Goal: Information Seeking & Learning: Learn about a topic

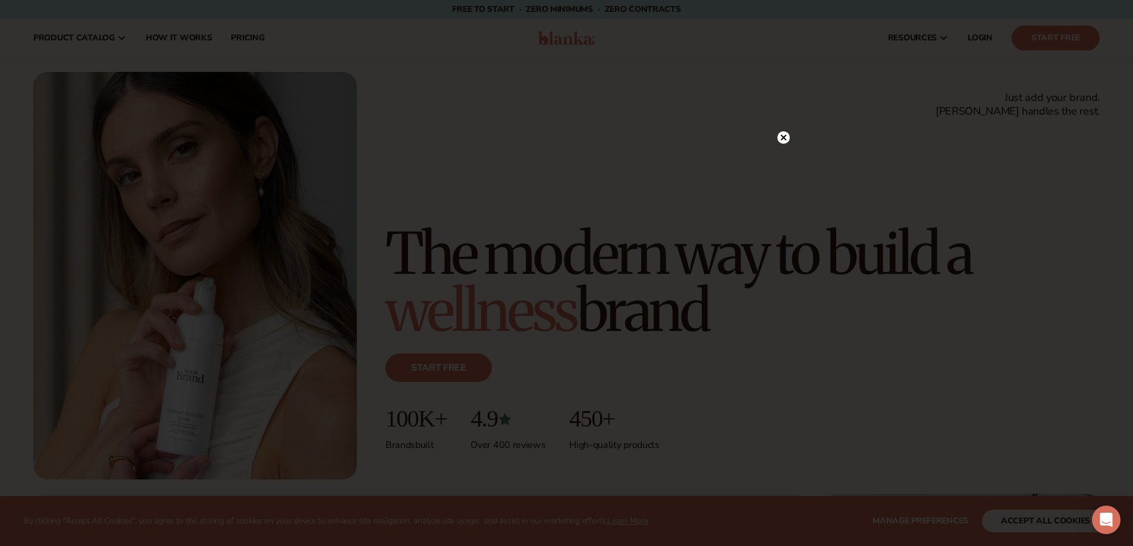
click at [785, 137] on circle at bounding box center [783, 137] width 12 height 12
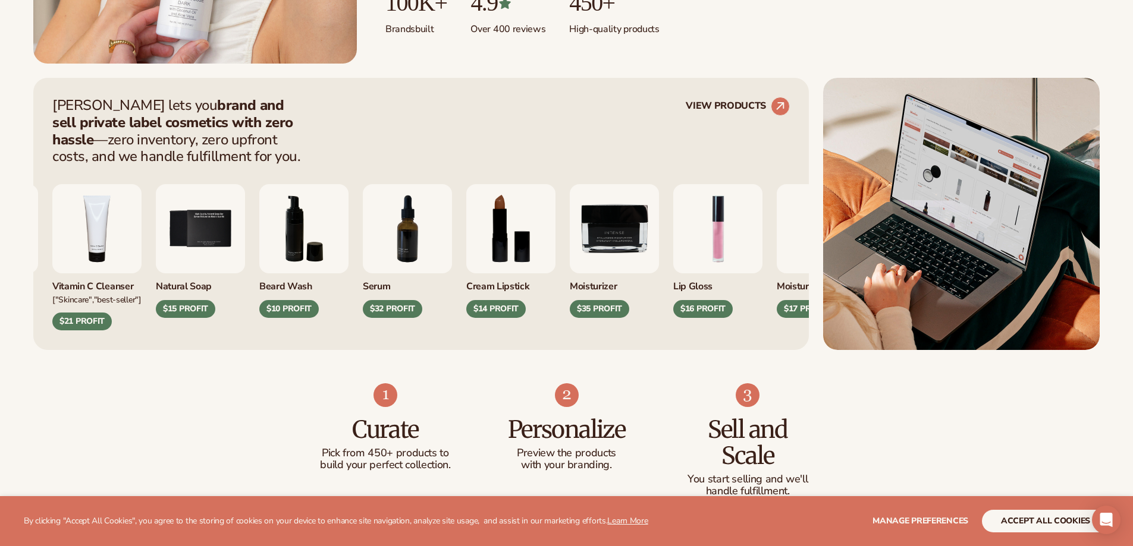
scroll to position [476, 0]
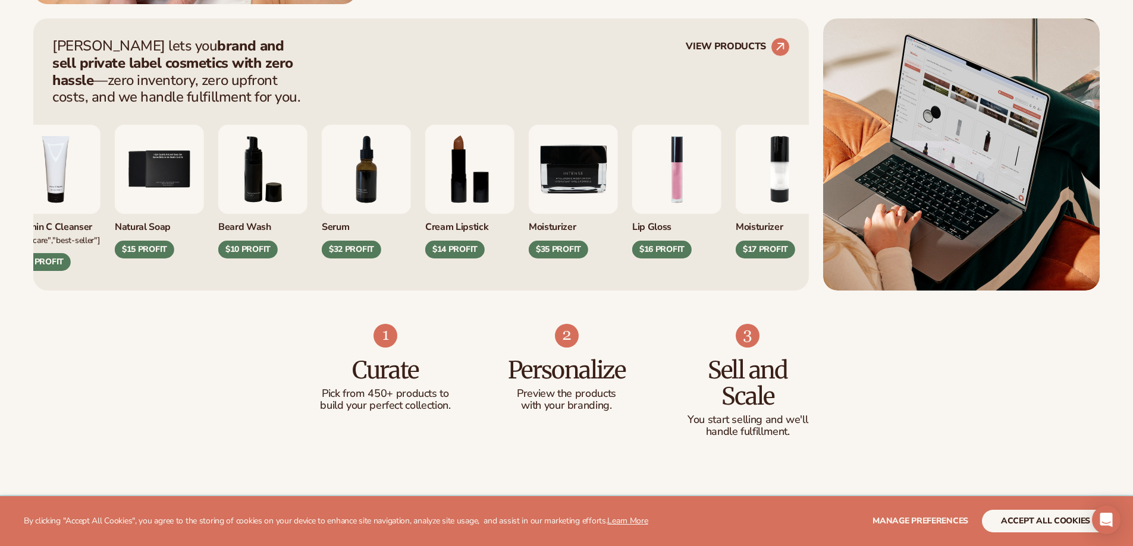
click at [66, 184] on img "4 / 9" at bounding box center [55, 169] width 89 height 89
click at [70, 194] on img "4 / 9" at bounding box center [55, 169] width 89 height 89
click at [68, 232] on div "Vitamin C Cleanser" at bounding box center [55, 224] width 89 height 20
click at [783, 48] on circle at bounding box center [780, 47] width 26 height 26
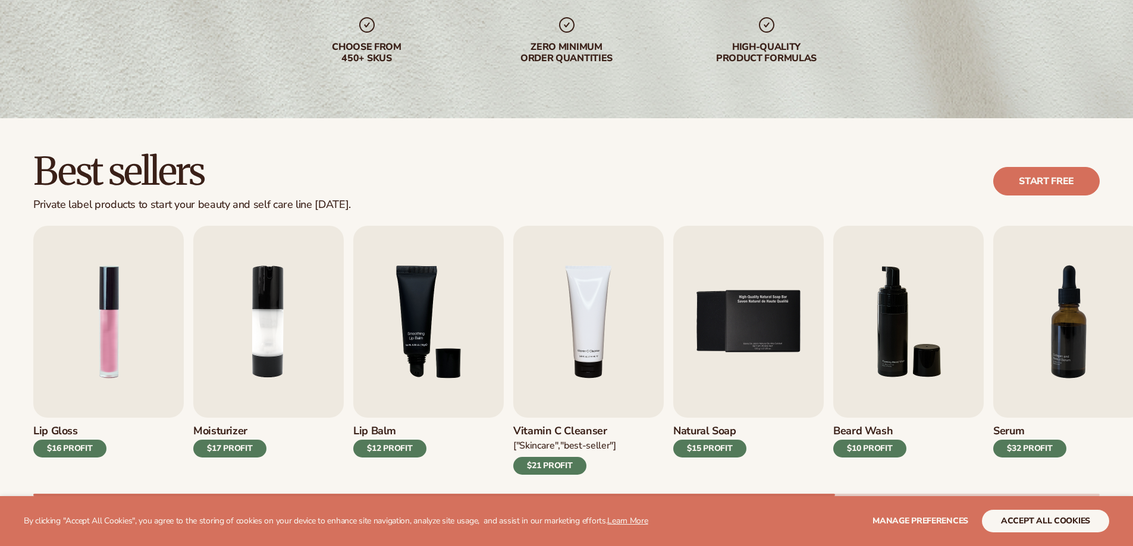
scroll to position [238, 0]
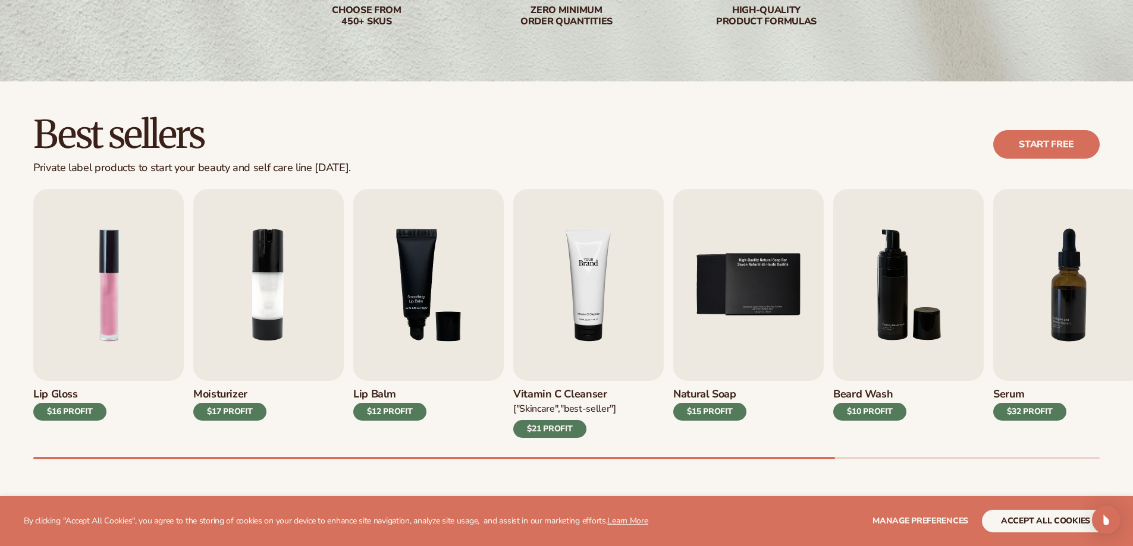
click at [596, 315] on img "4 / 9" at bounding box center [588, 285] width 150 height 192
click at [557, 432] on div "$21 PROFIT" at bounding box center [549, 429] width 73 height 18
click at [569, 396] on h3 "Vitamin C Cleanser" at bounding box center [564, 394] width 103 height 13
click at [604, 318] on img "4 / 9" at bounding box center [588, 285] width 150 height 192
click at [587, 321] on img "4 / 9" at bounding box center [588, 285] width 150 height 192
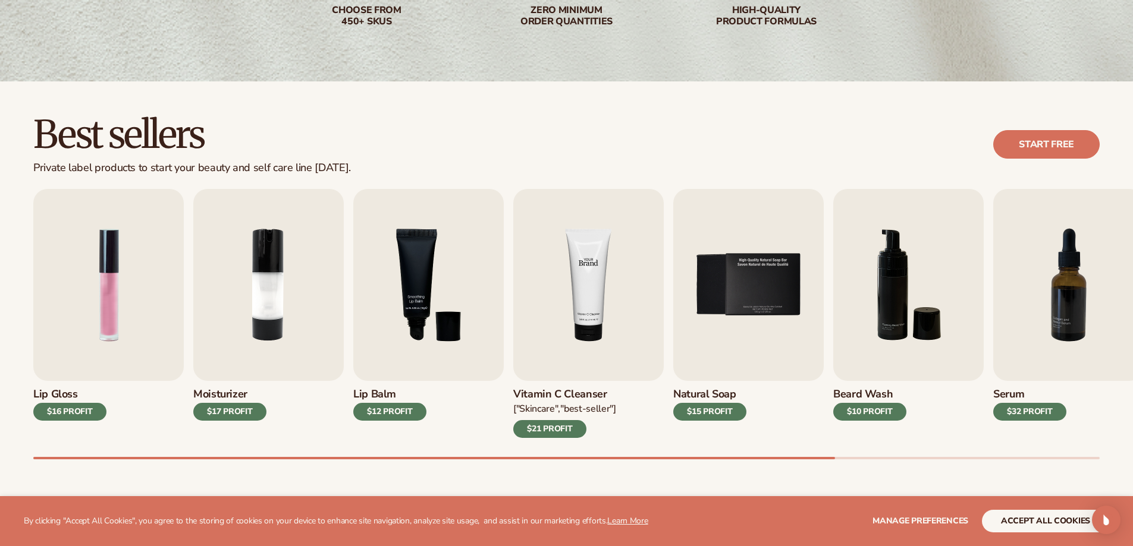
click at [587, 321] on img "4 / 9" at bounding box center [588, 285] width 150 height 192
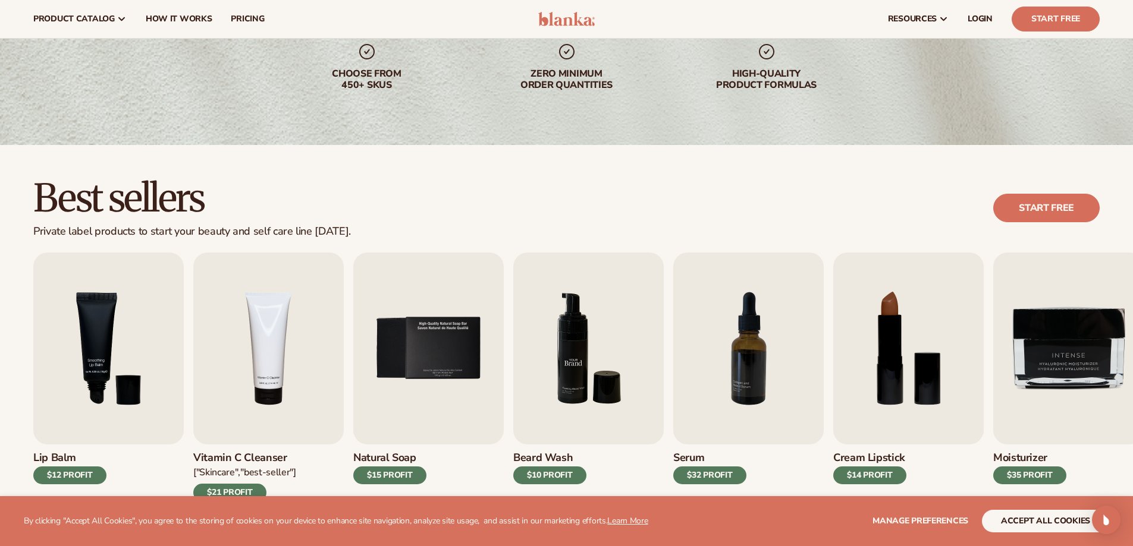
scroll to position [59, 0]
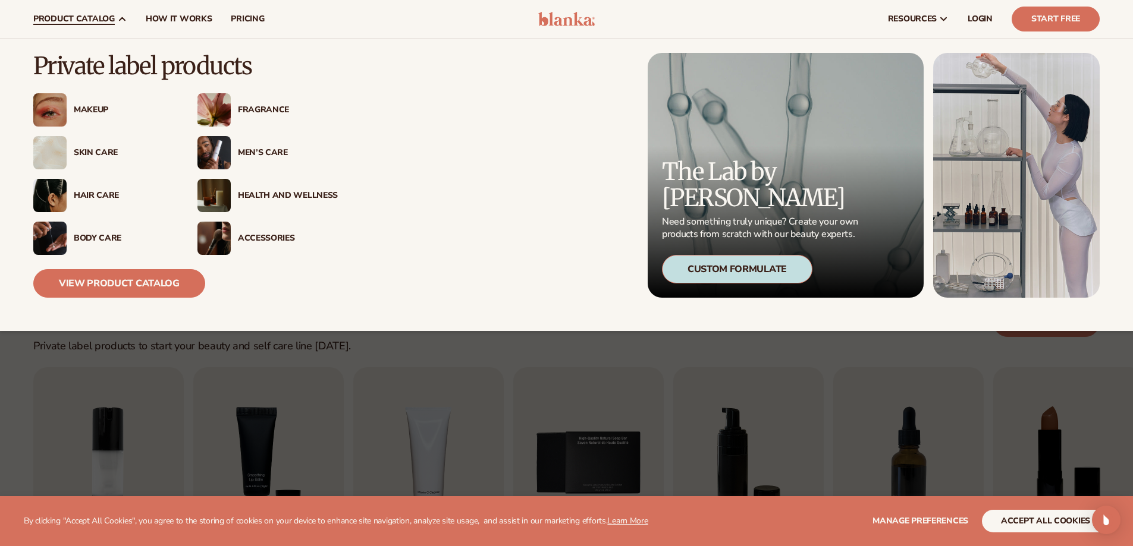
click at [90, 151] on div "Skin Care" at bounding box center [124, 153] width 100 height 10
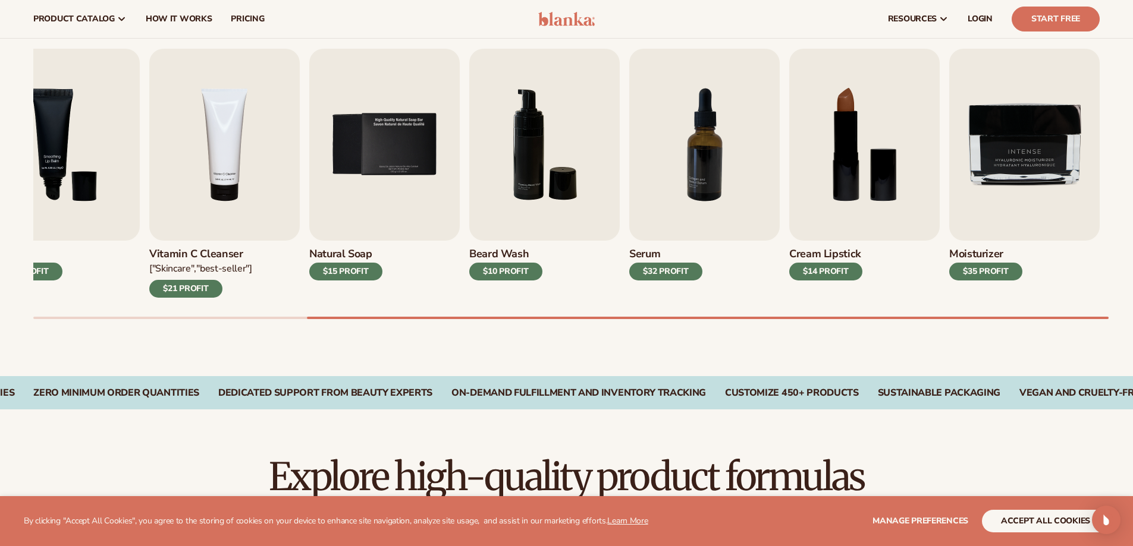
scroll to position [357, 0]
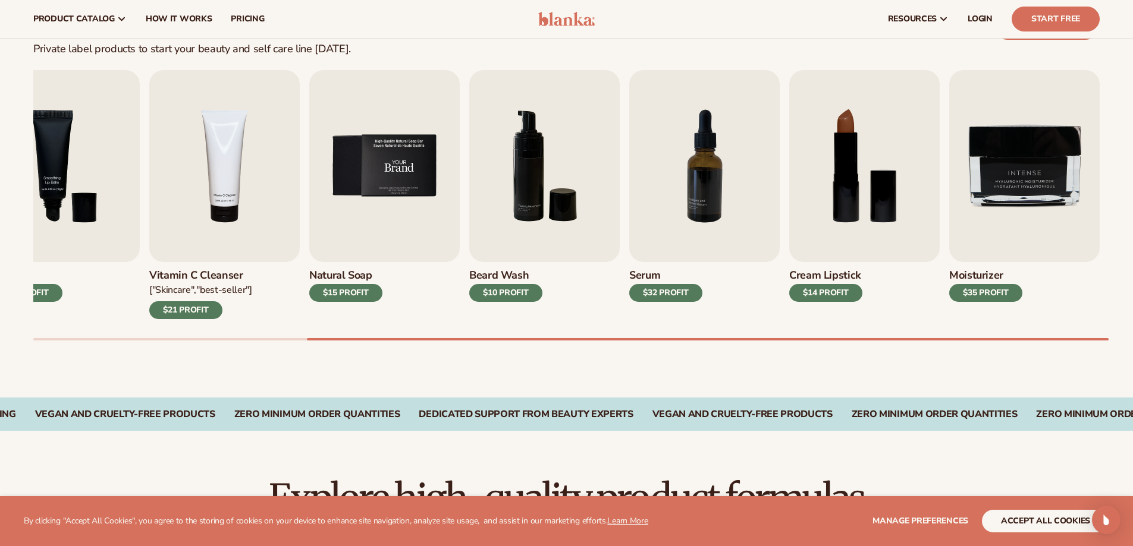
click at [409, 238] on img "5 / 9" at bounding box center [384, 166] width 150 height 192
click at [335, 291] on div "$15 PROFIT" at bounding box center [345, 293] width 73 height 18
click at [375, 240] on img "5 / 9" at bounding box center [384, 166] width 150 height 192
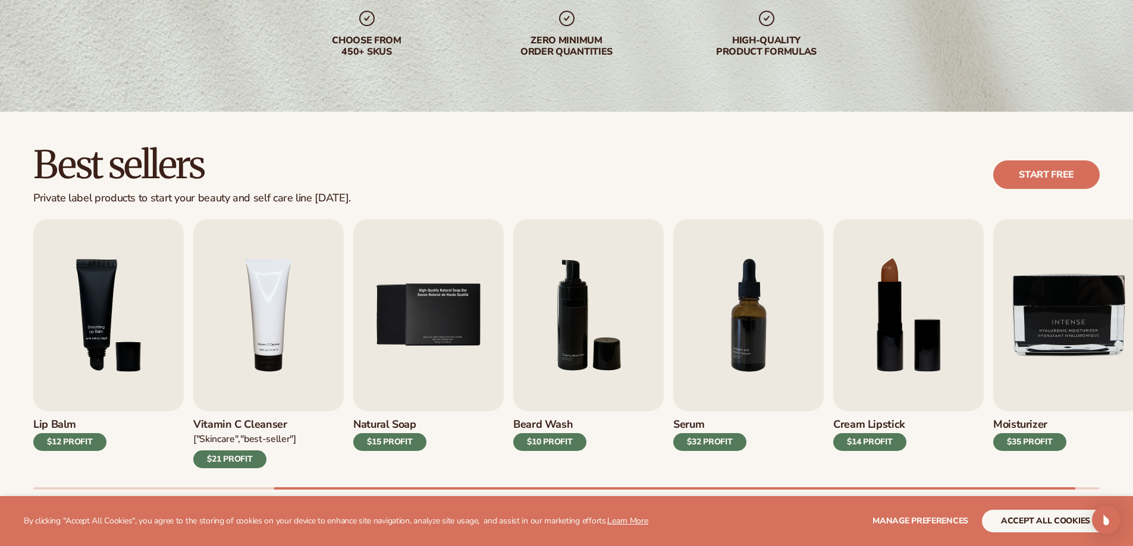
scroll to position [238, 0]
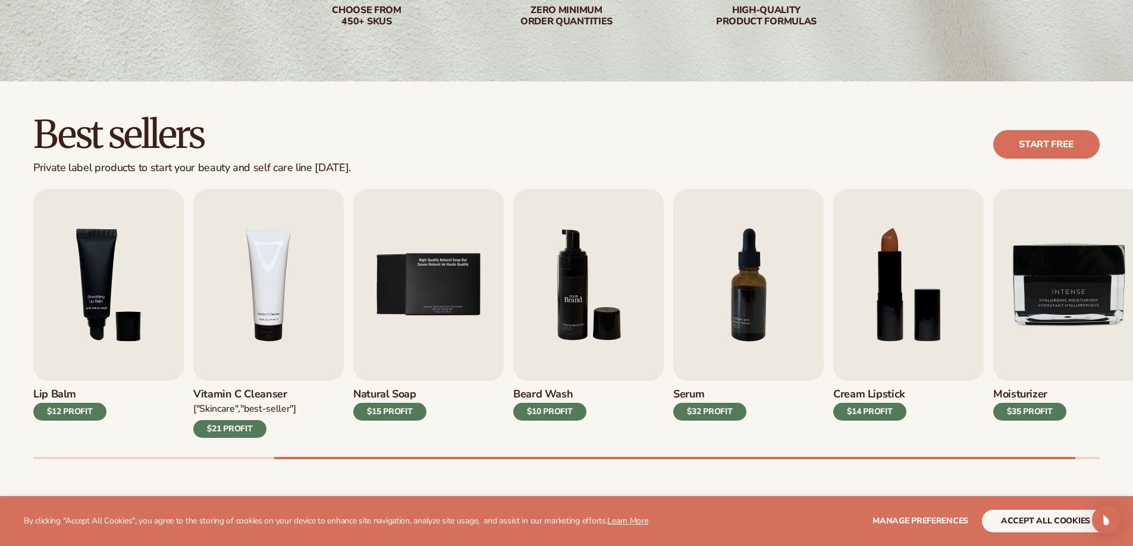
click at [579, 313] on img "6 / 9" at bounding box center [588, 285] width 150 height 192
click at [563, 401] on h3 "Beard Wash" at bounding box center [549, 394] width 73 height 13
click at [78, 296] on img "3 / 9" at bounding box center [108, 285] width 150 height 192
click at [90, 294] on img "3 / 9" at bounding box center [108, 285] width 150 height 192
click at [115, 301] on img "3 / 9" at bounding box center [108, 285] width 150 height 192
